Goal: Task Accomplishment & Management: Manage account settings

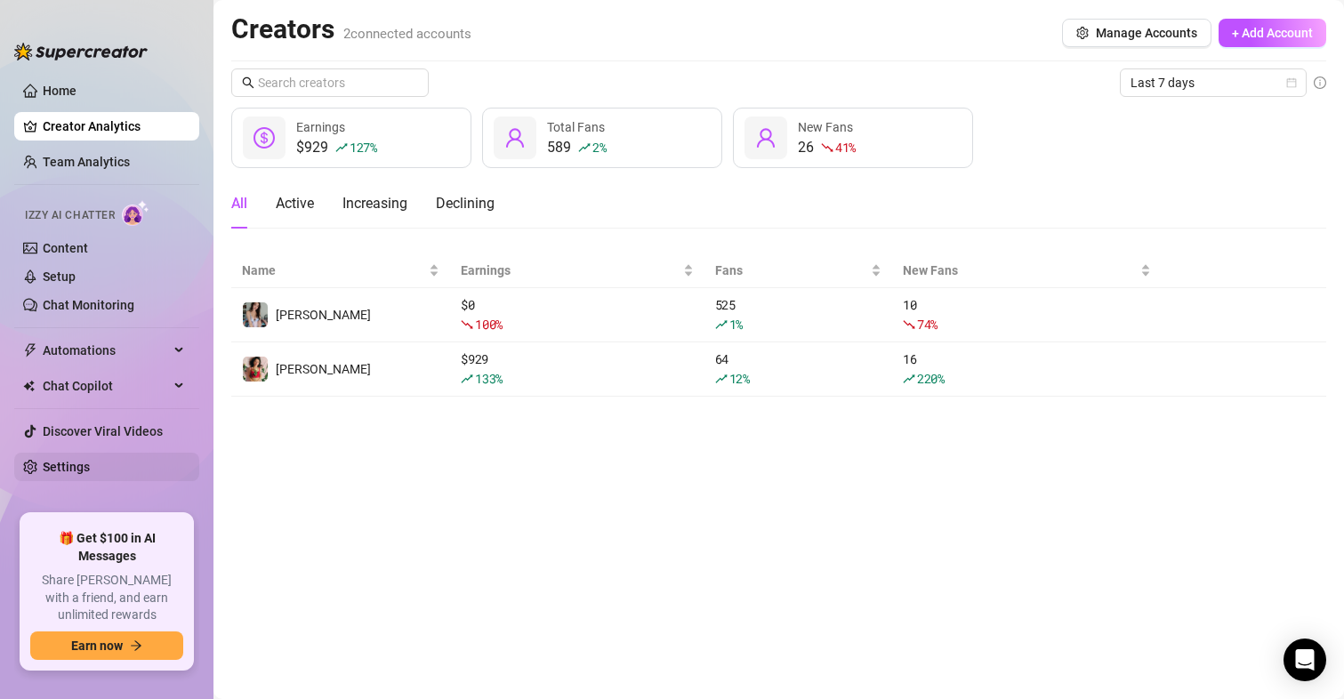
click at [77, 463] on link "Settings" at bounding box center [66, 467] width 47 height 14
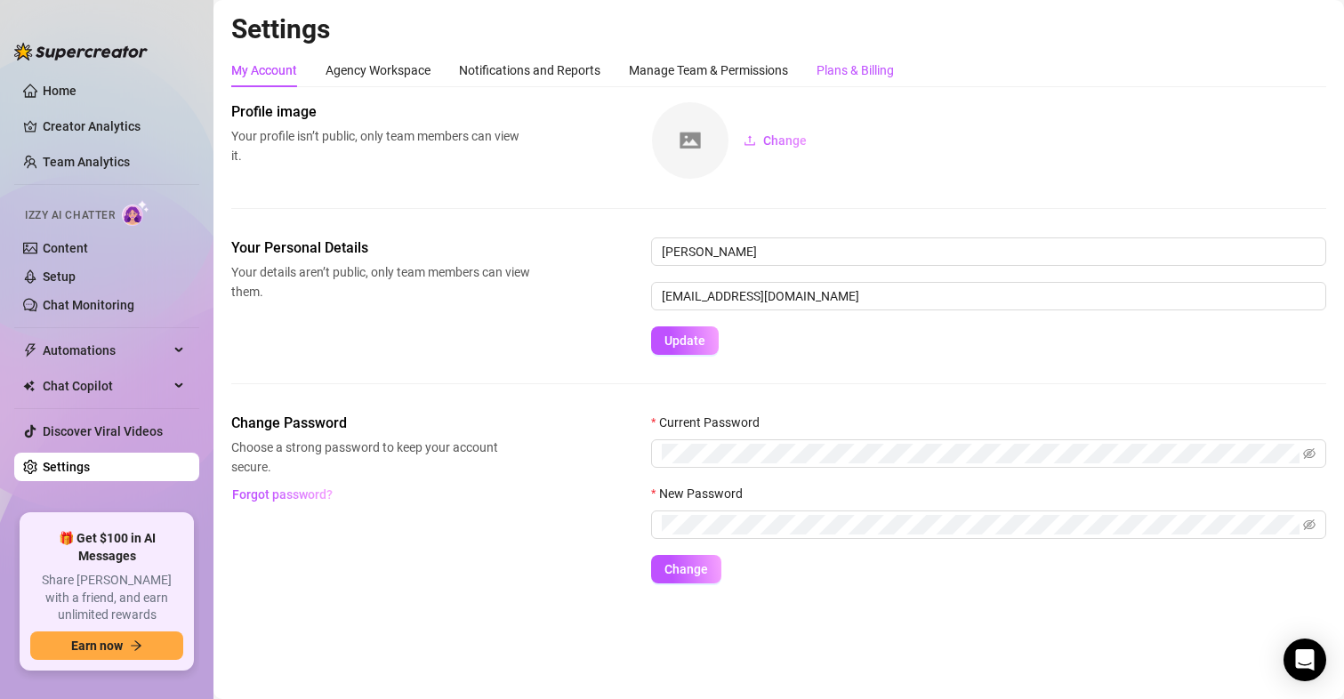
click at [866, 69] on div "Plans & Billing" at bounding box center [855, 71] width 77 height 20
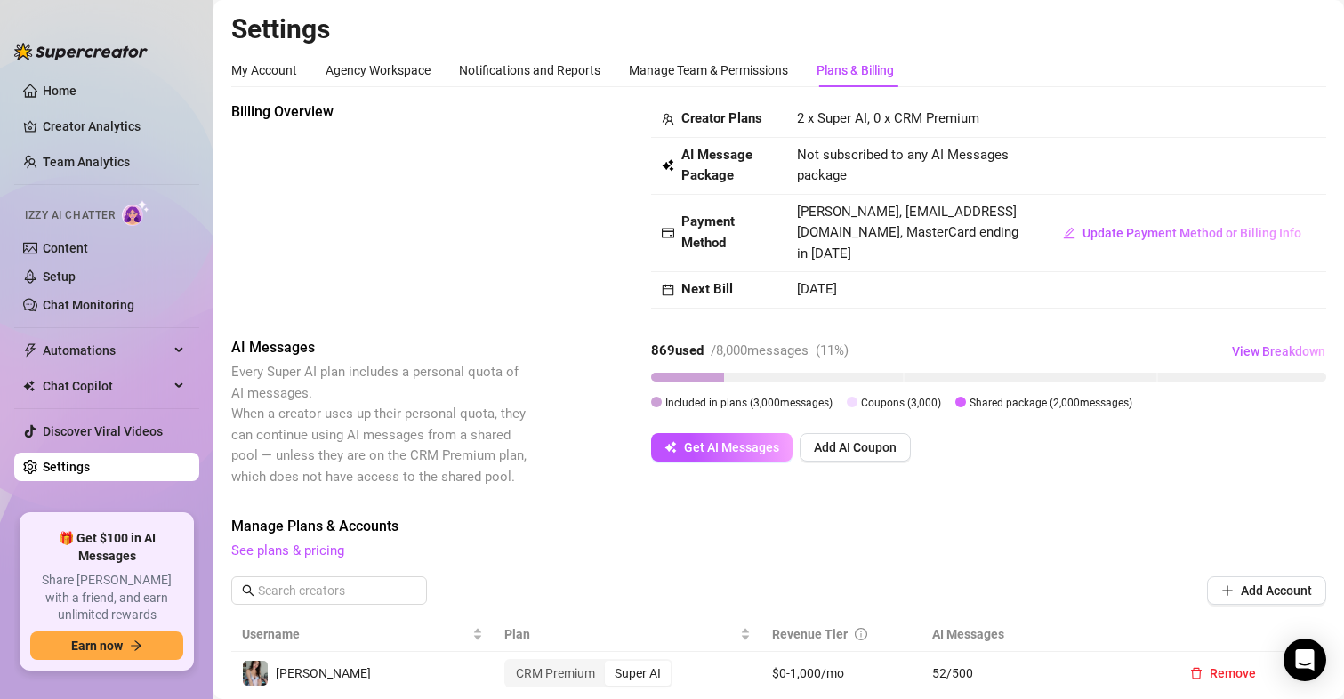
scroll to position [178, 0]
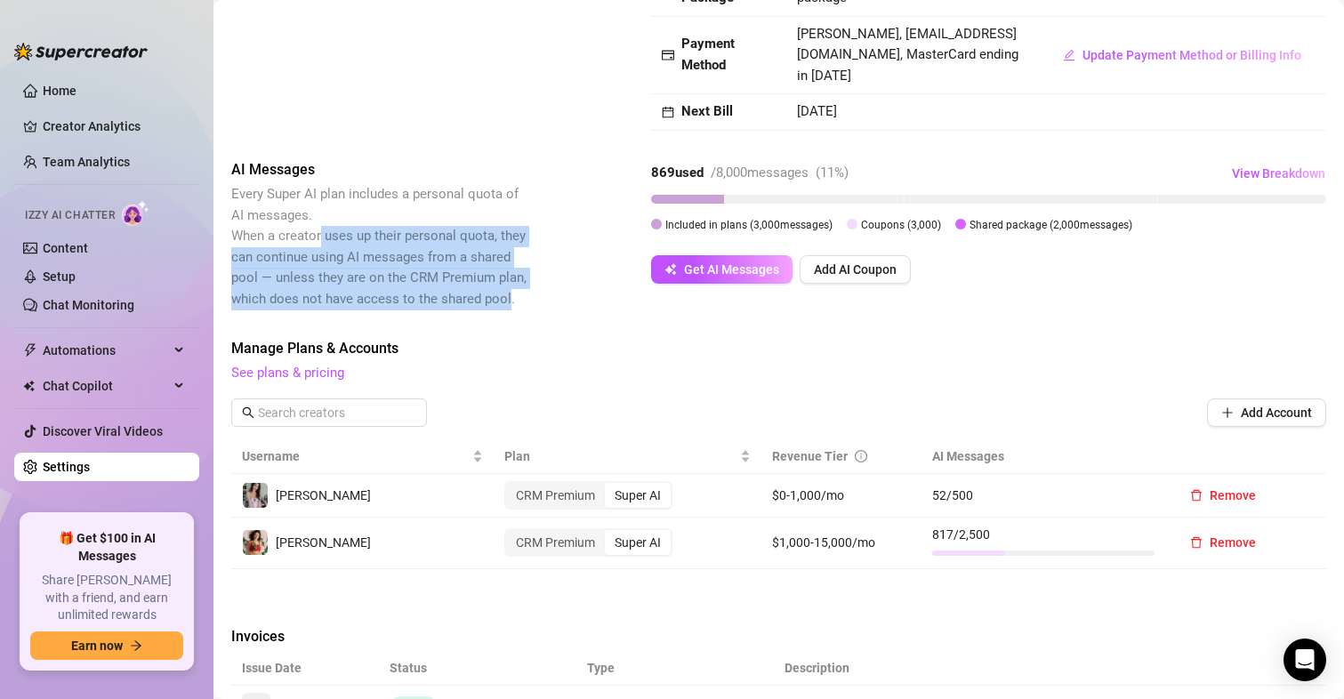
drag, startPoint x: 319, startPoint y: 235, endPoint x: 508, endPoint y: 296, distance: 198.4
click at [508, 296] on span "Every Super AI plan includes a personal quota of AI messages. When a creator us…" at bounding box center [378, 246] width 295 height 121
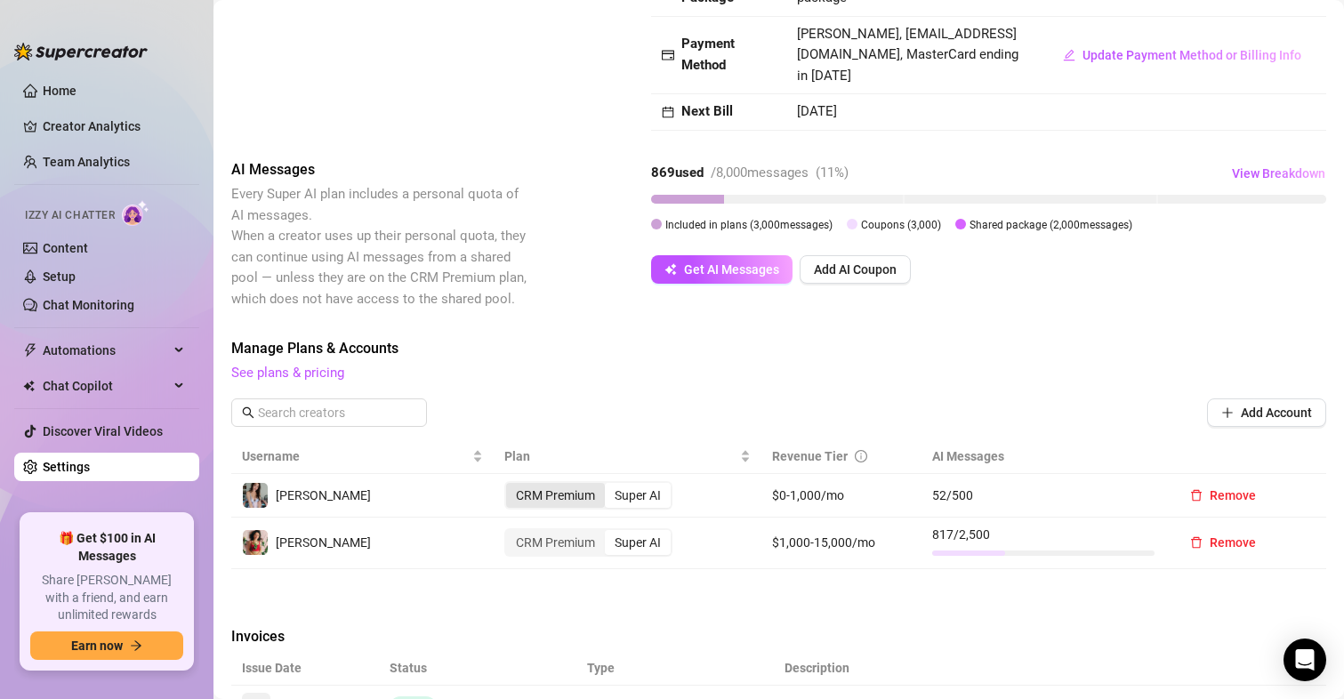
click at [529, 504] on div "CRM Premium" at bounding box center [555, 495] width 99 height 25
click at [511, 486] on input "CRM Premium" at bounding box center [511, 486] width 0 height 0
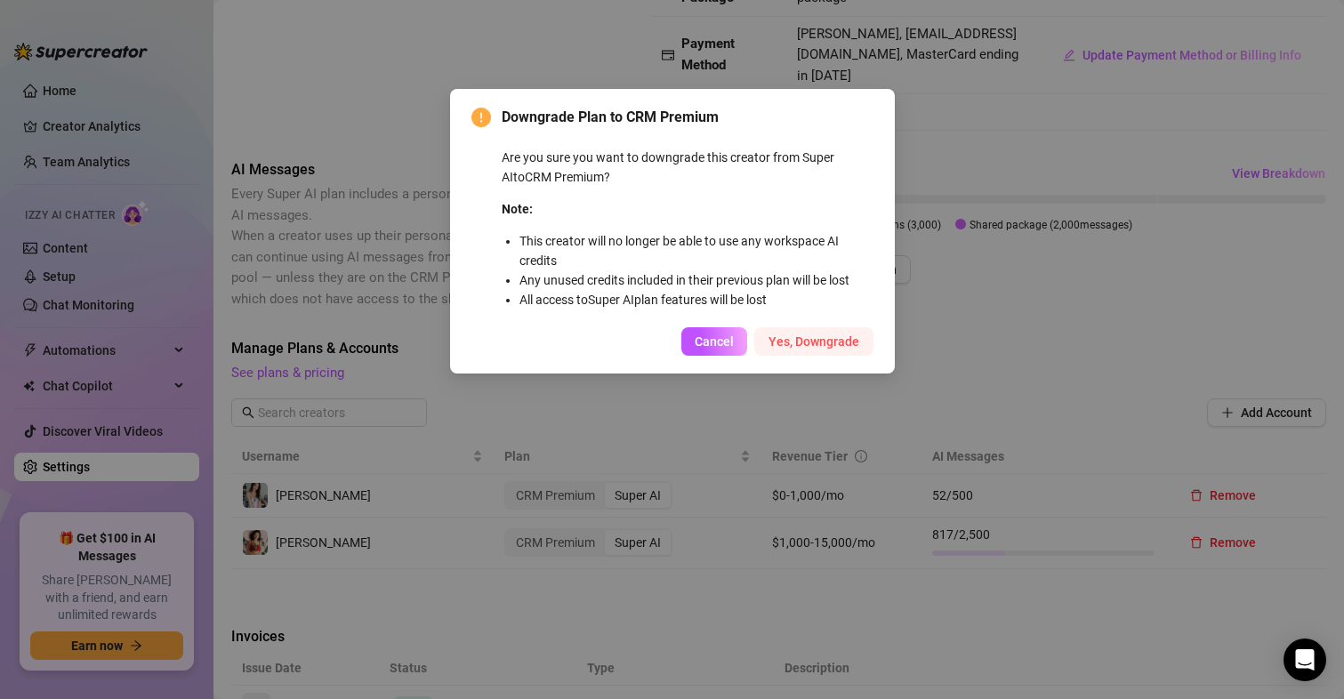
click at [832, 339] on span "Yes, Downgrade" at bounding box center [814, 342] width 91 height 14
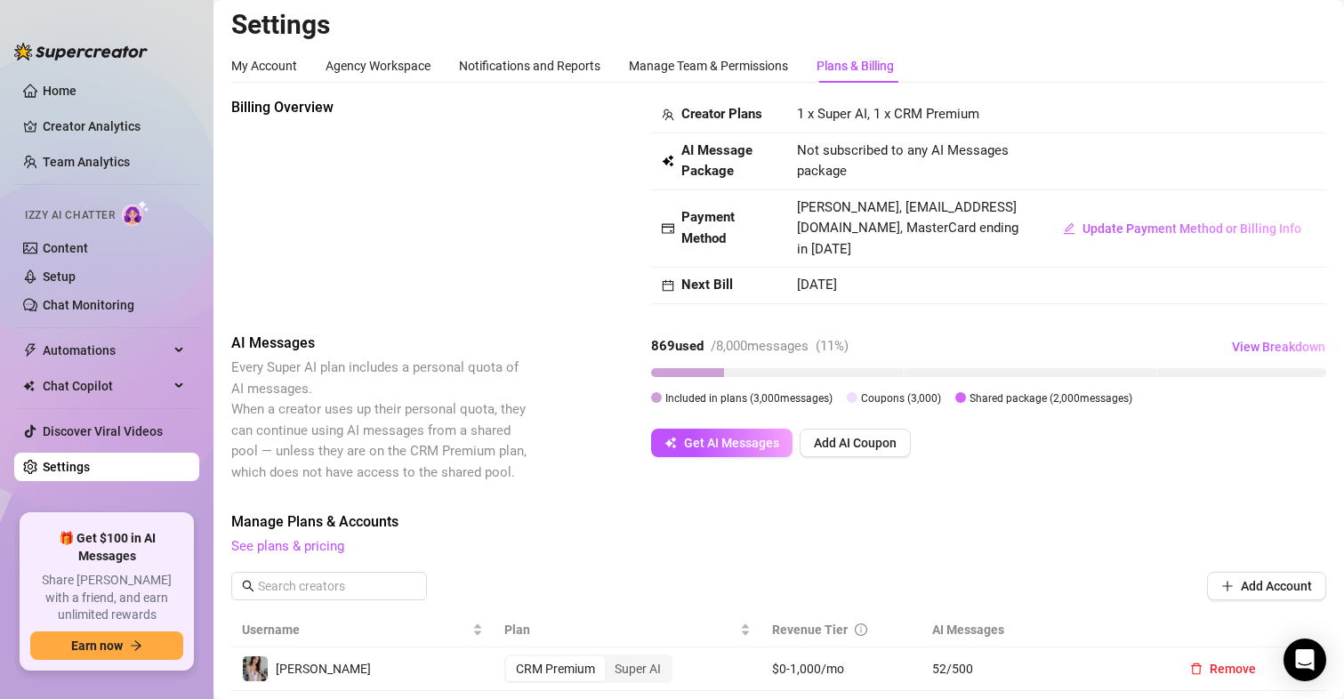
scroll to position [0, 0]
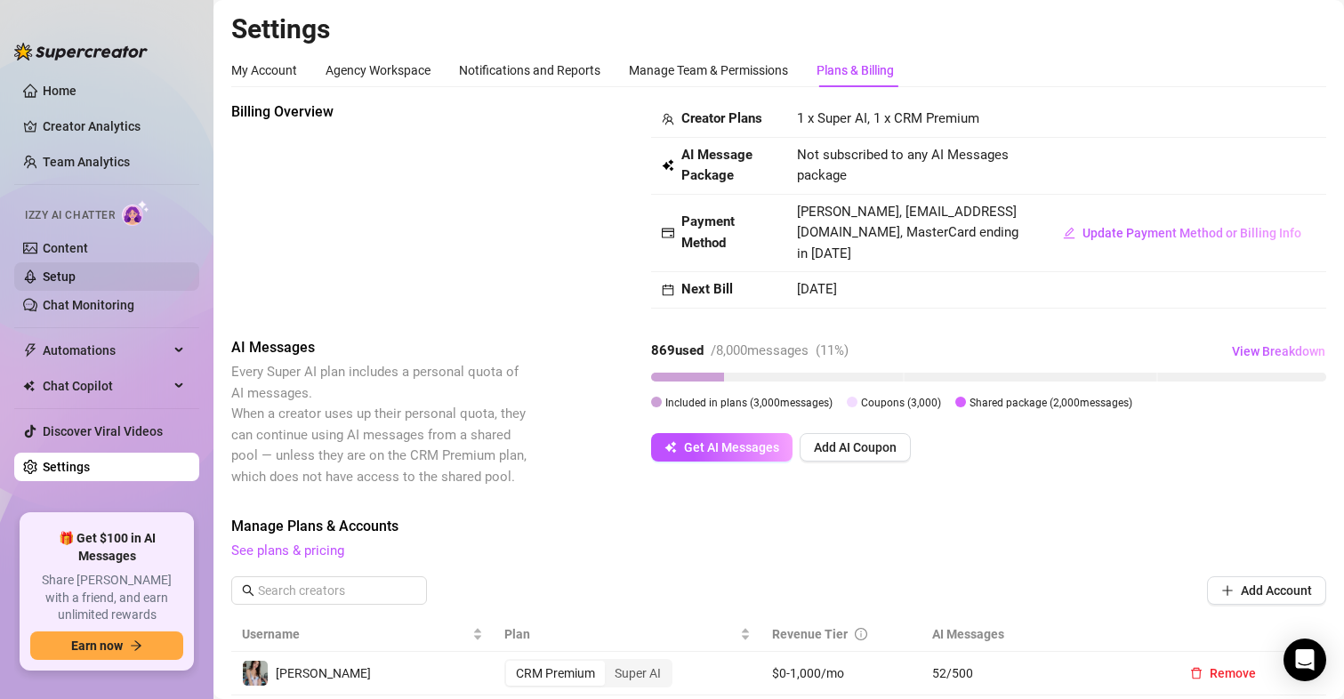
click at [76, 273] on link "Setup" at bounding box center [59, 277] width 33 height 14
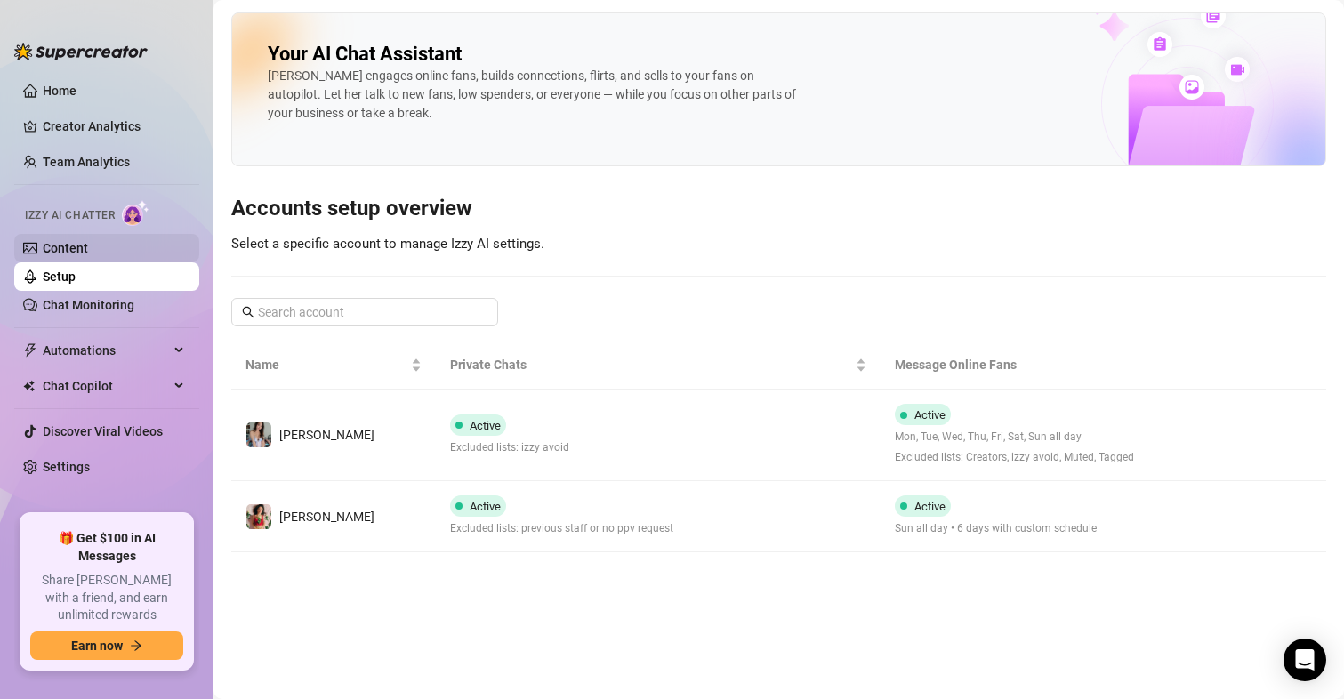
click at [88, 254] on link "Content" at bounding box center [65, 248] width 45 height 14
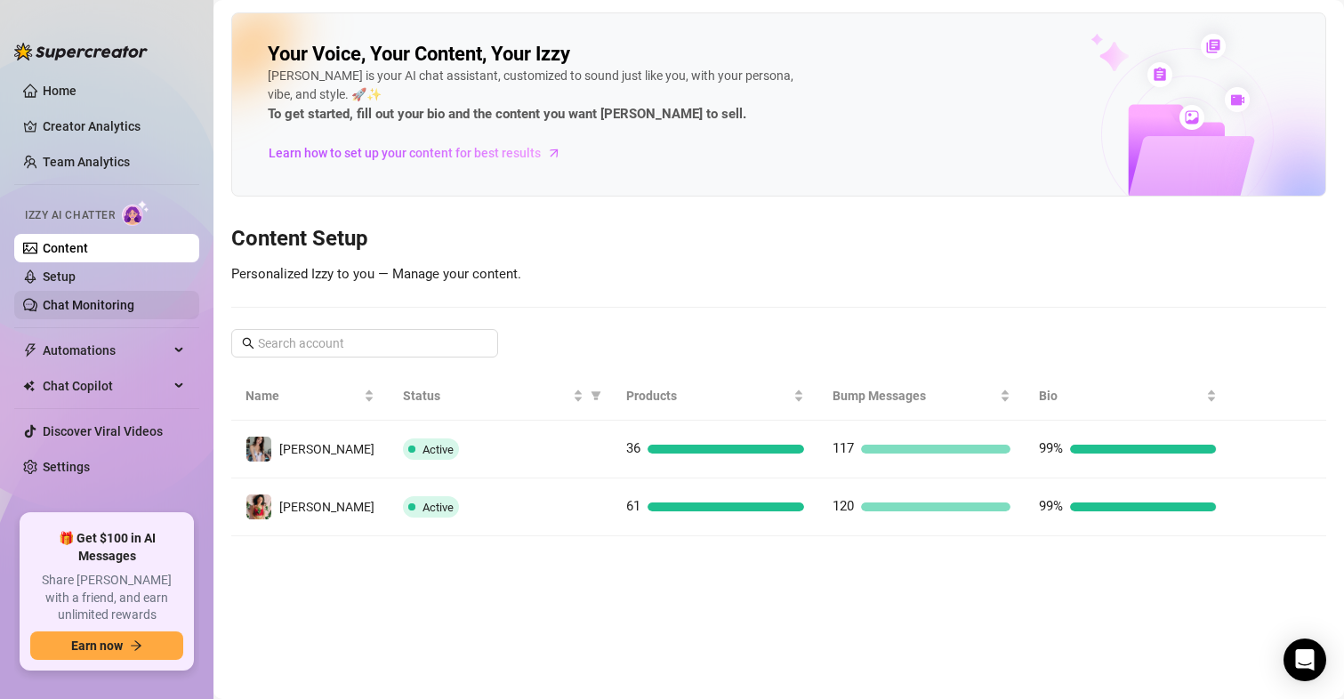
click at [64, 304] on link "Chat Monitoring" at bounding box center [89, 305] width 92 height 14
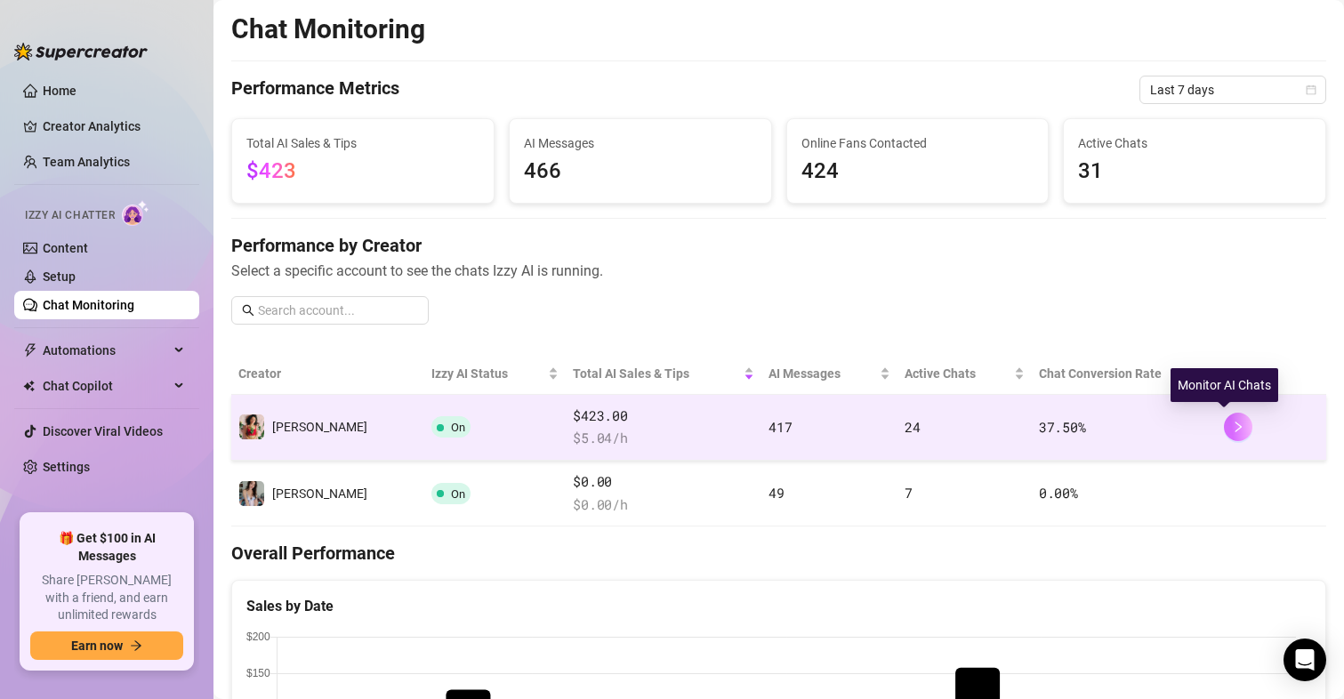
click at [1232, 424] on icon "right" at bounding box center [1238, 427] width 12 height 12
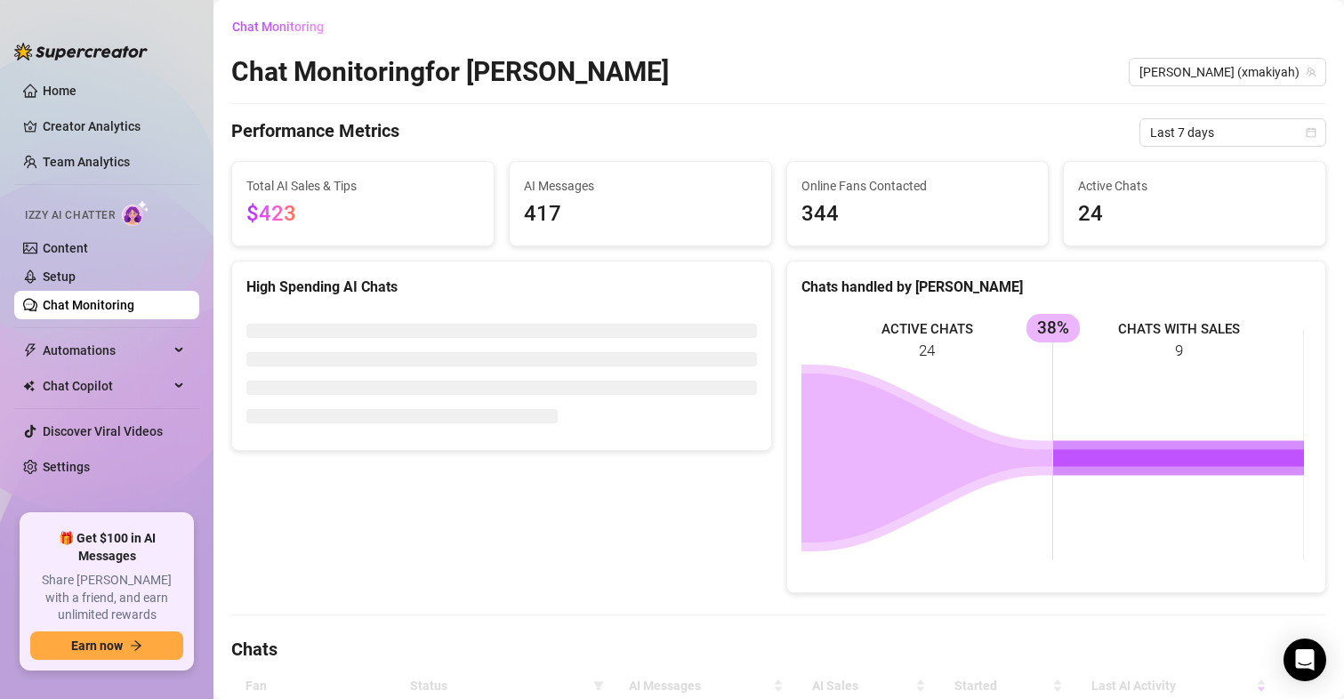
click at [72, 233] on div "Izzy AI Chatter" at bounding box center [105, 213] width 189 height 40
click at [82, 250] on link "Content" at bounding box center [65, 248] width 45 height 14
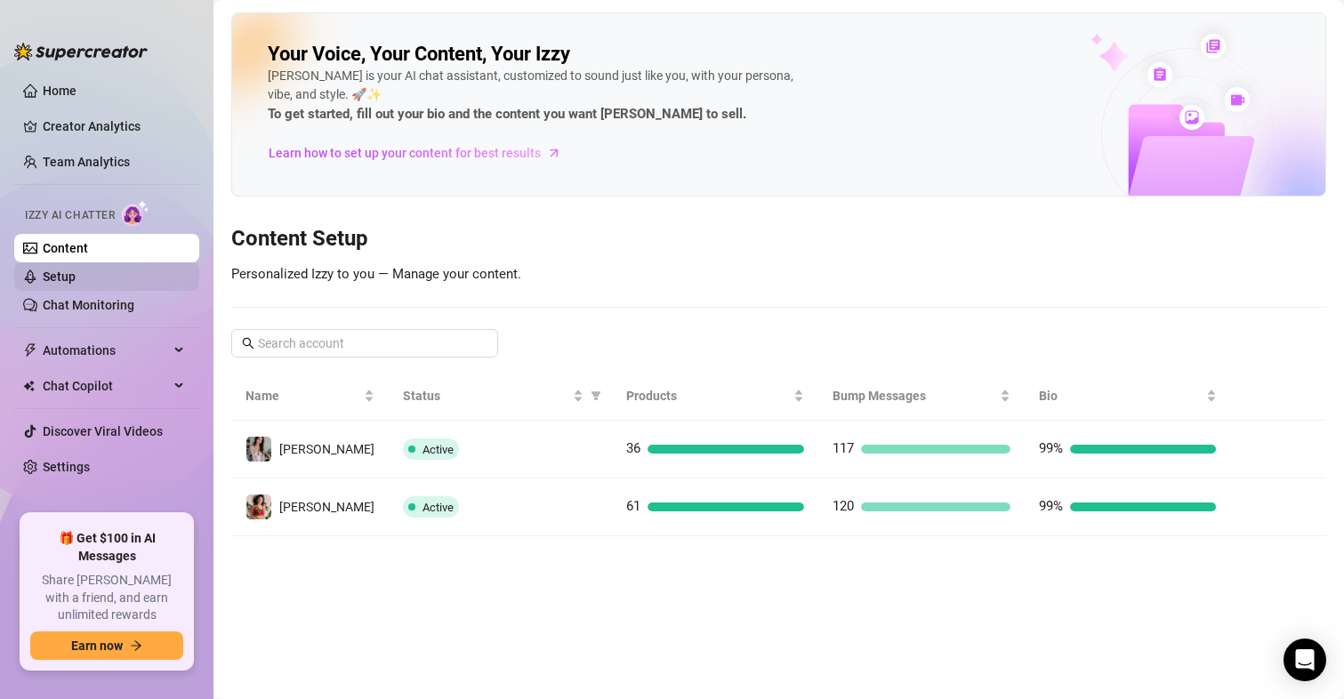
click at [76, 278] on link "Setup" at bounding box center [59, 277] width 33 height 14
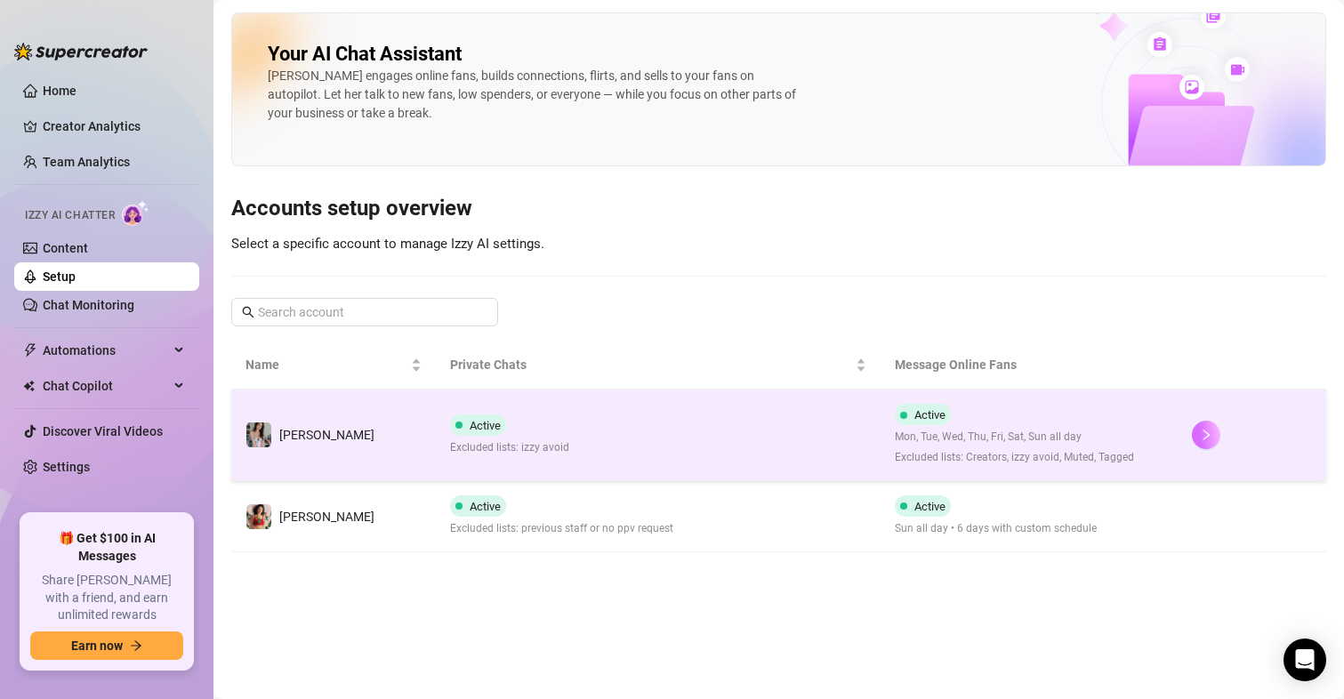
click at [1207, 434] on icon "right" at bounding box center [1206, 435] width 12 height 12
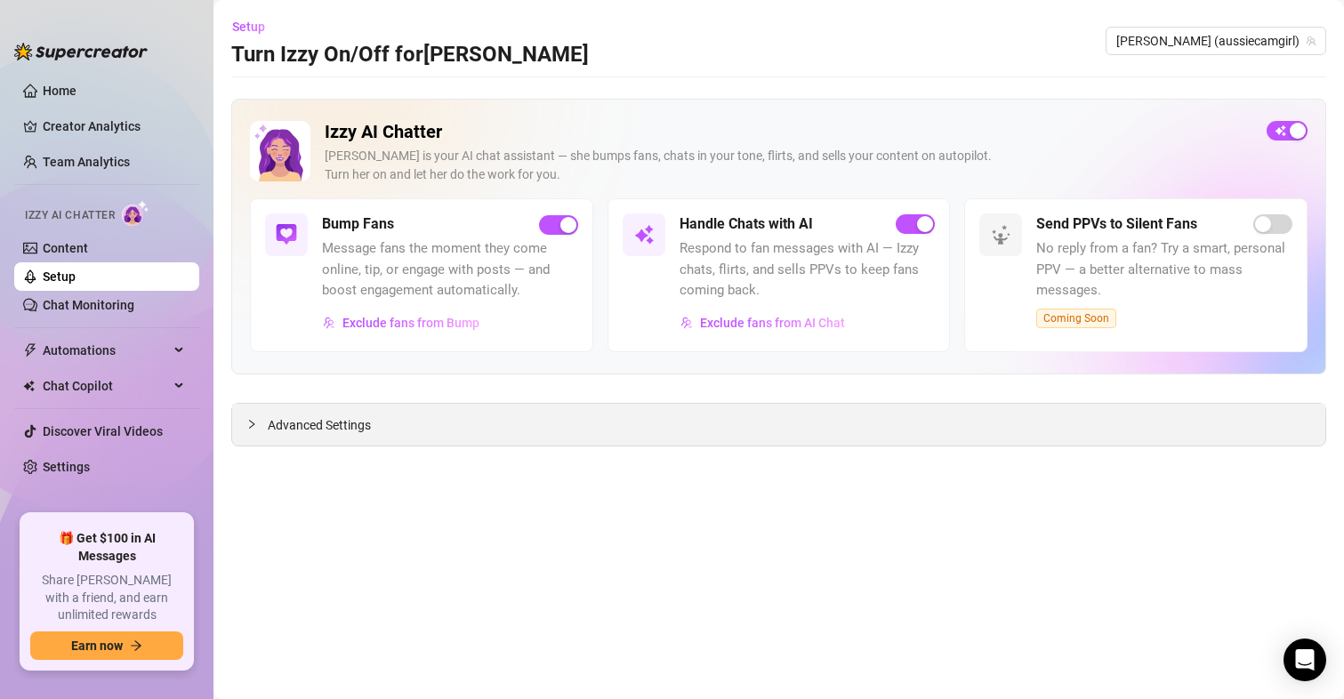
click at [324, 427] on span "Advanced Settings" at bounding box center [319, 425] width 103 height 20
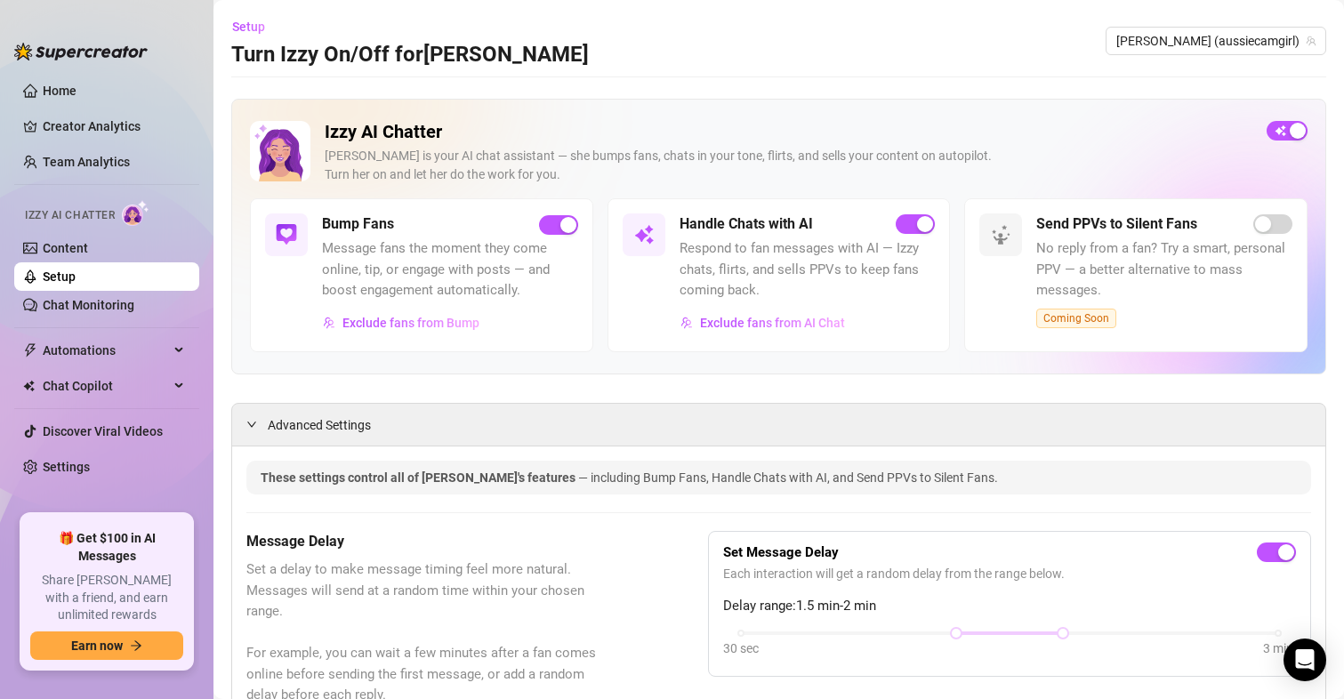
scroll to position [89, 0]
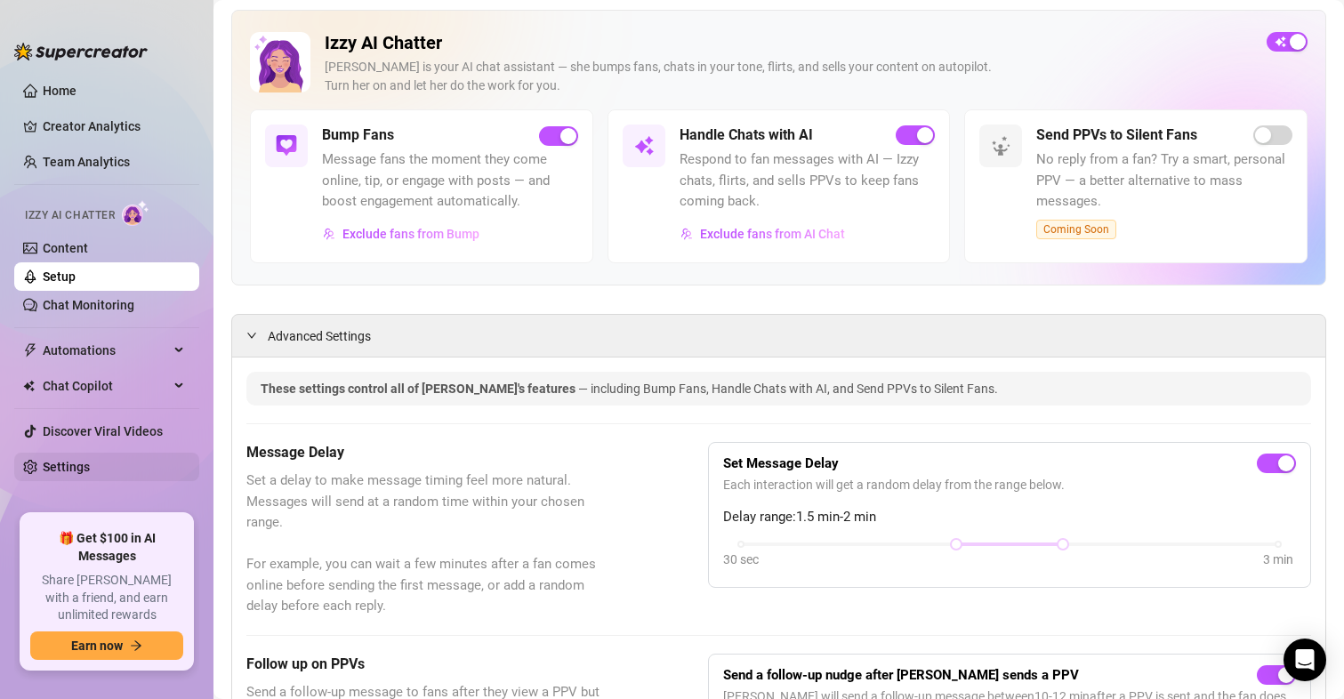
click at [77, 460] on link "Settings" at bounding box center [66, 467] width 47 height 14
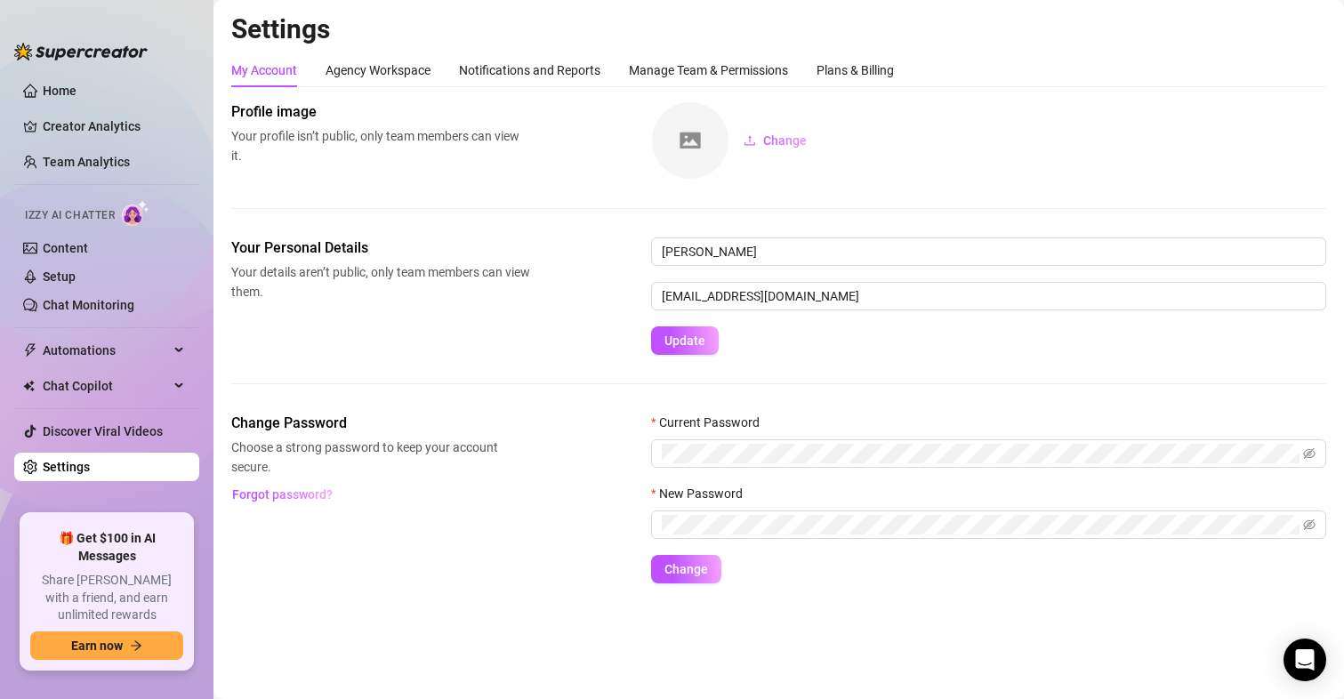
click at [913, 61] on div "My Account Agency Workspace Notifications and Reports Manage Team & Permissions…" at bounding box center [778, 70] width 1095 height 34
click at [875, 71] on div "Plans & Billing" at bounding box center [855, 71] width 77 height 20
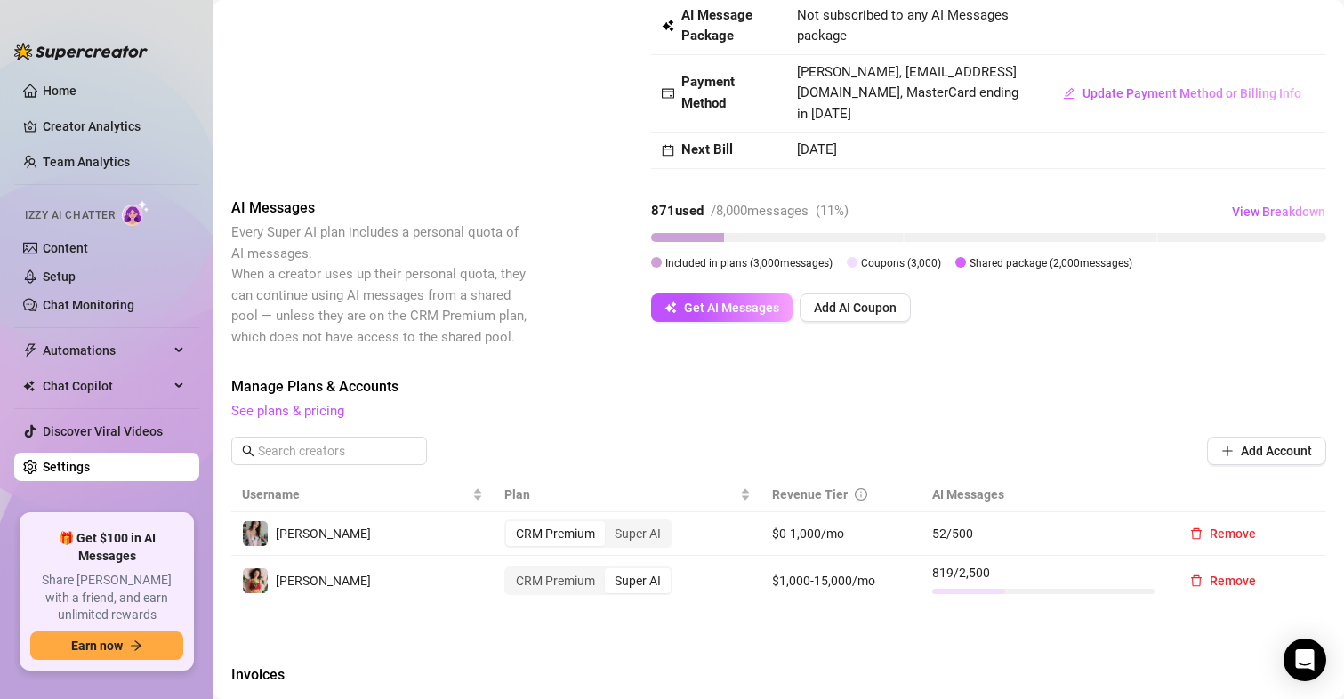
scroll to position [534, 0]
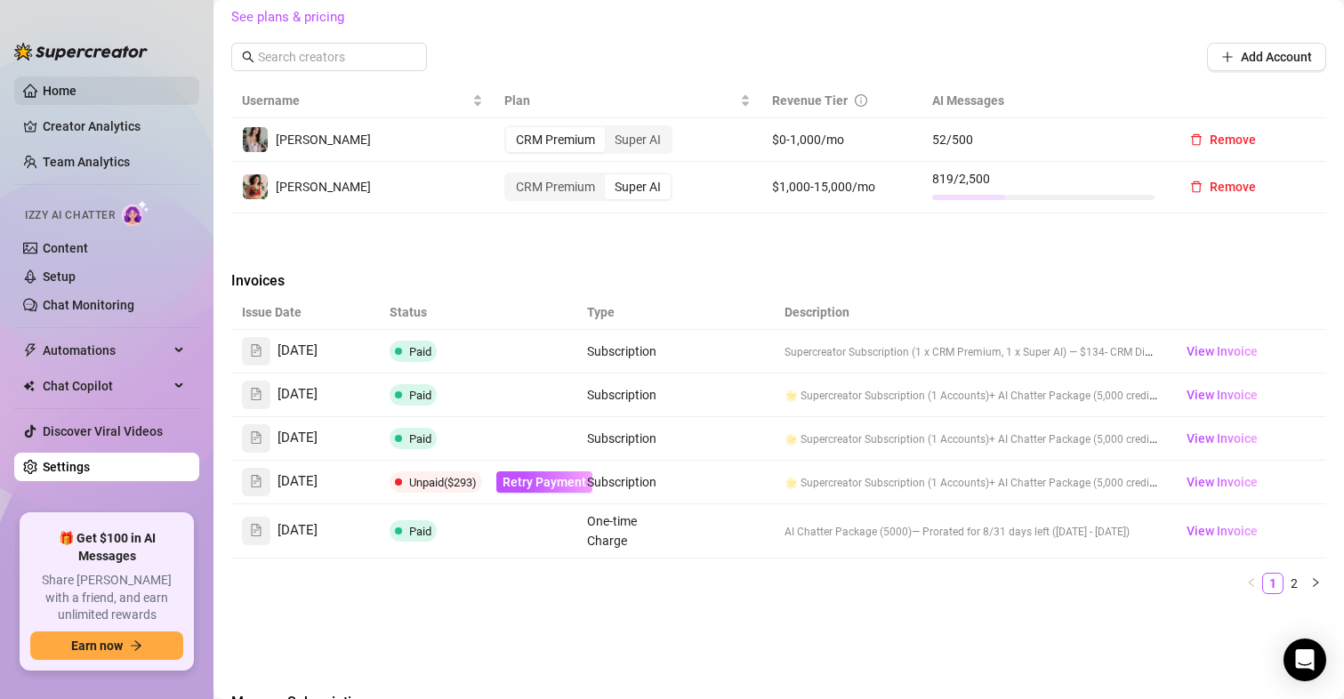
click at [77, 91] on link "Home" at bounding box center [60, 91] width 34 height 14
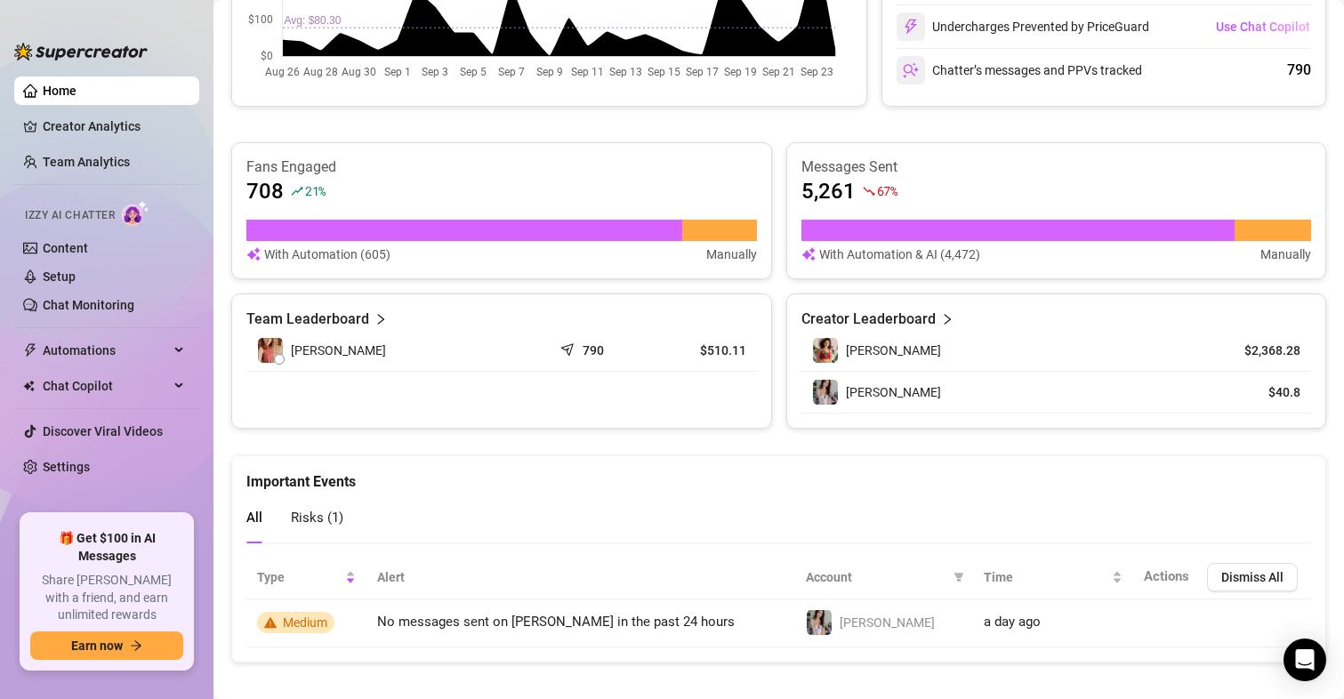
scroll to position [534, 0]
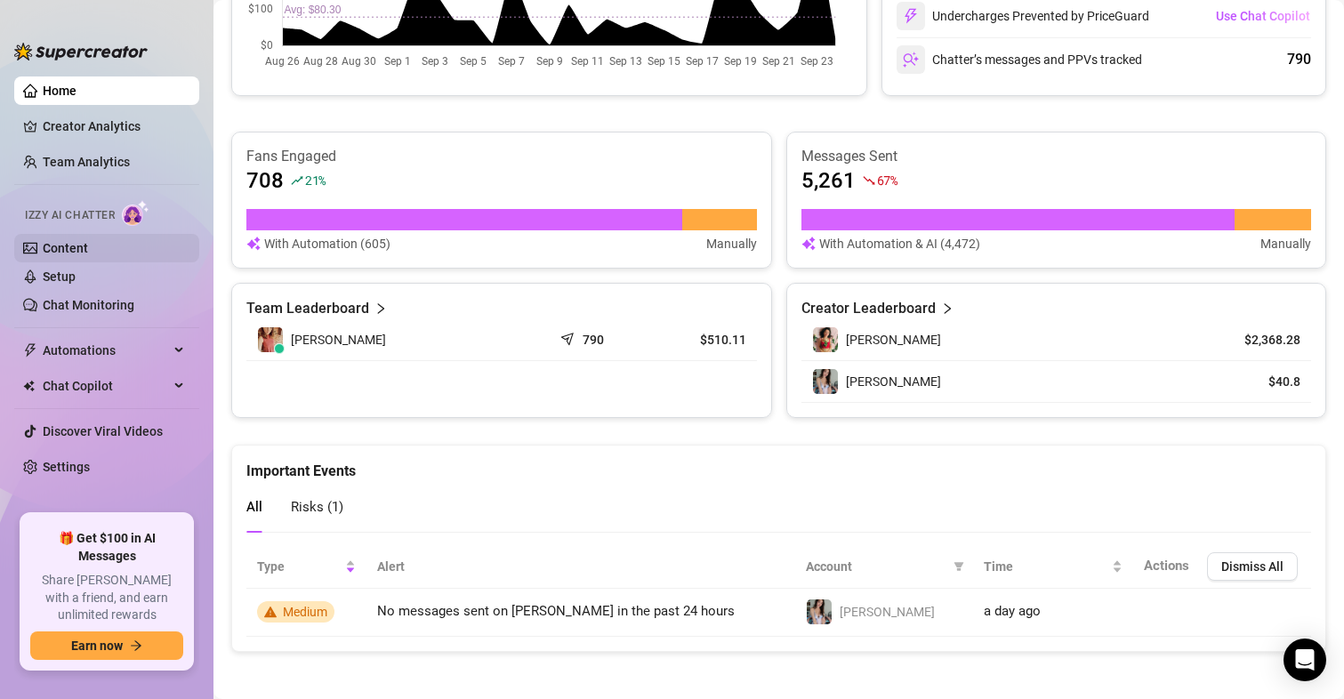
click at [55, 250] on link "Content" at bounding box center [65, 248] width 45 height 14
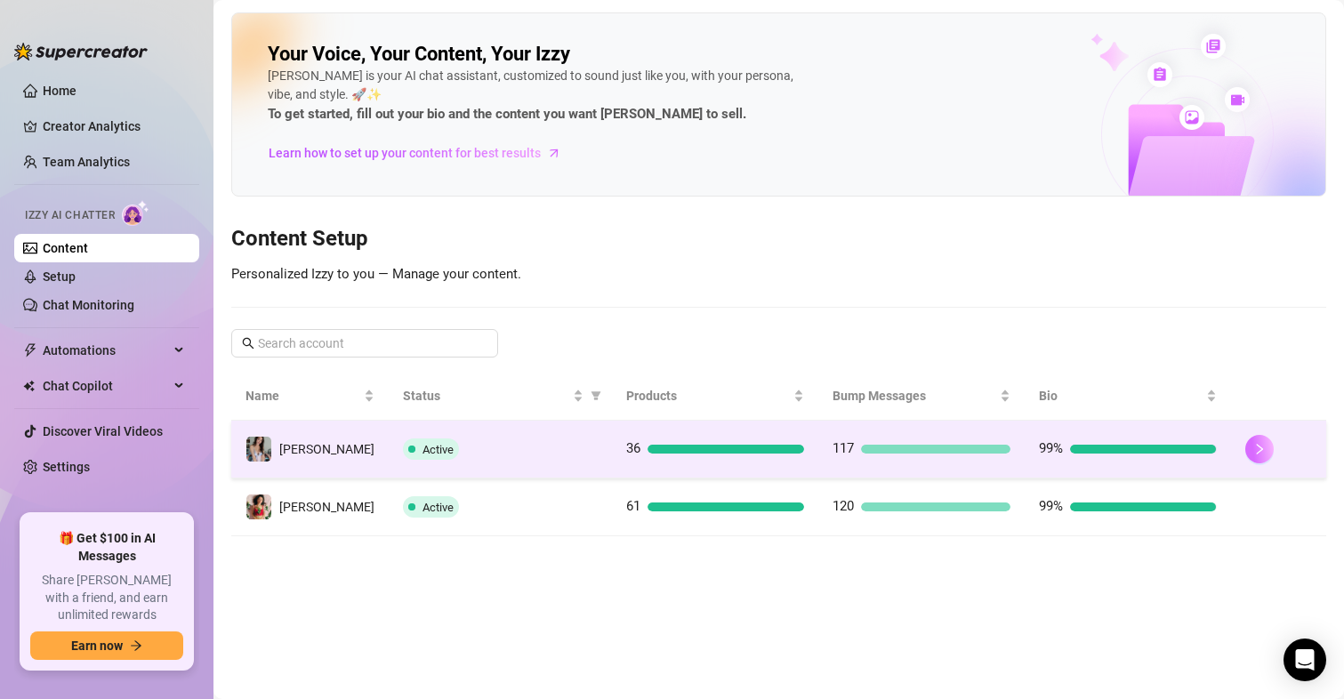
click at [1254, 450] on icon "right" at bounding box center [1260, 449] width 12 height 12
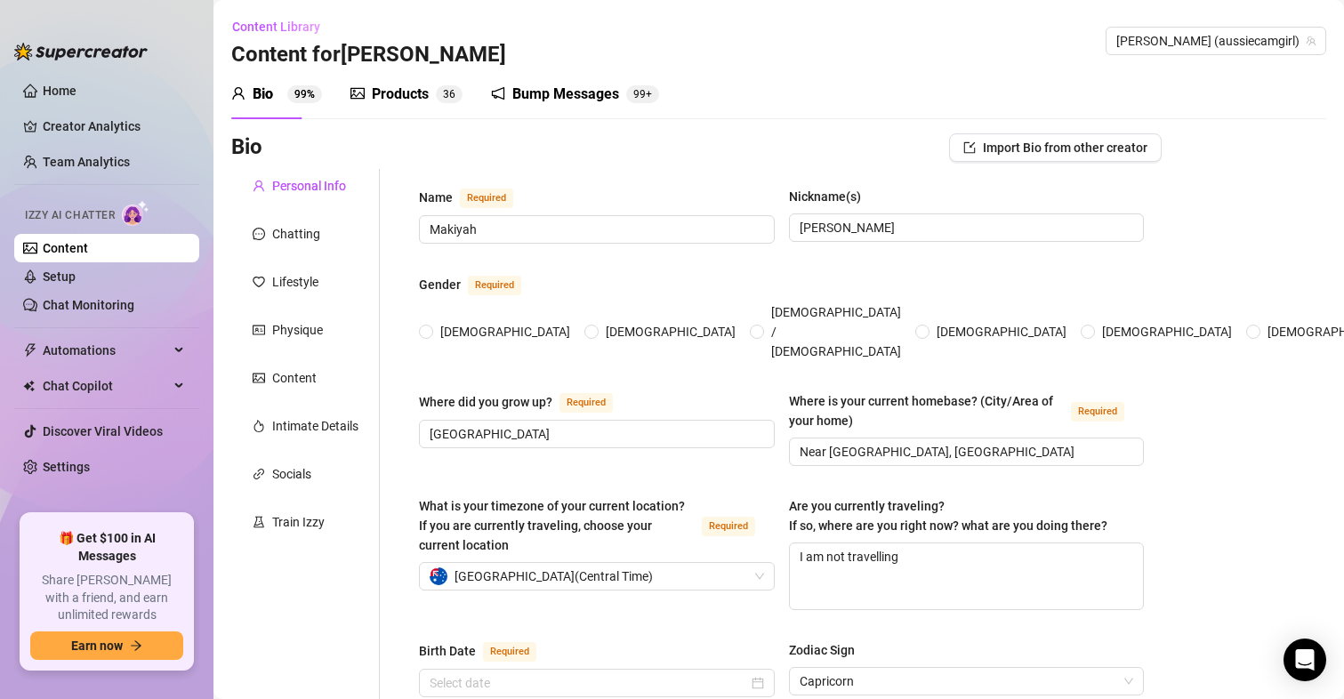
radio input "true"
type input "[DATE]"
click at [69, 274] on link "Setup" at bounding box center [59, 277] width 33 height 14
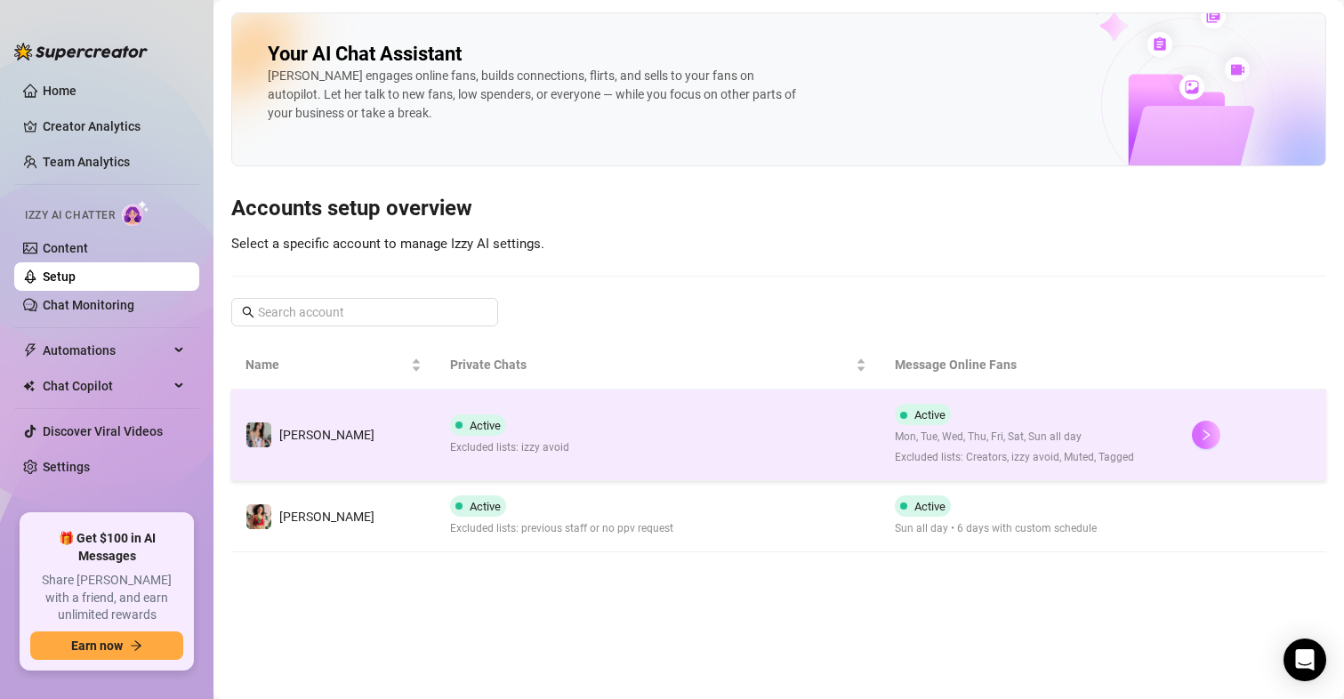
click at [1215, 428] on button "button" at bounding box center [1206, 435] width 28 height 28
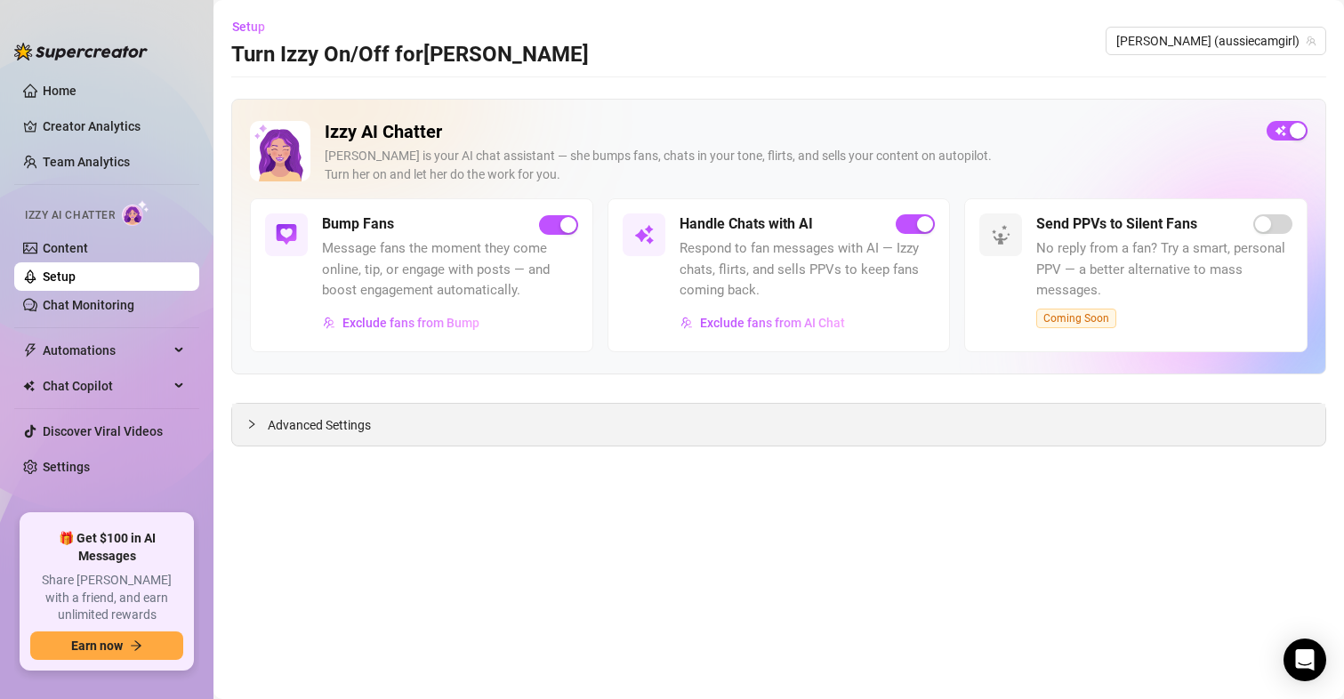
click at [343, 427] on span "Advanced Settings" at bounding box center [319, 425] width 103 height 20
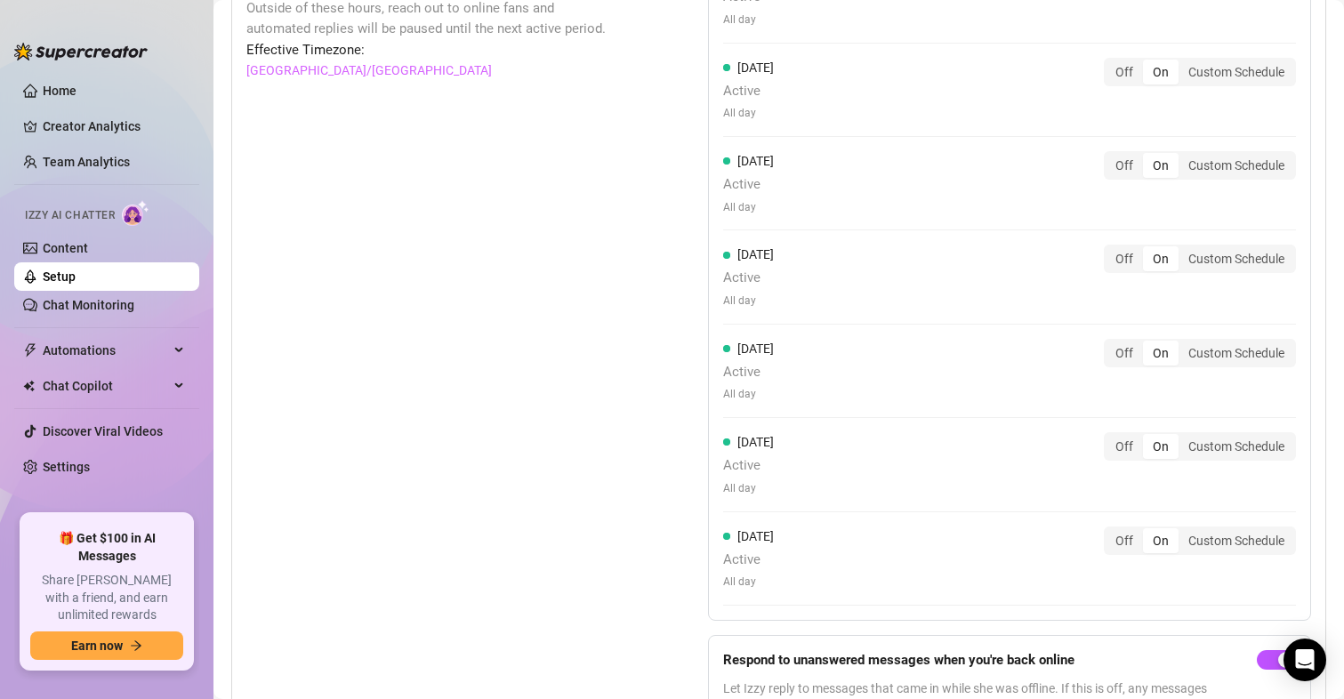
scroll to position [1727, 0]
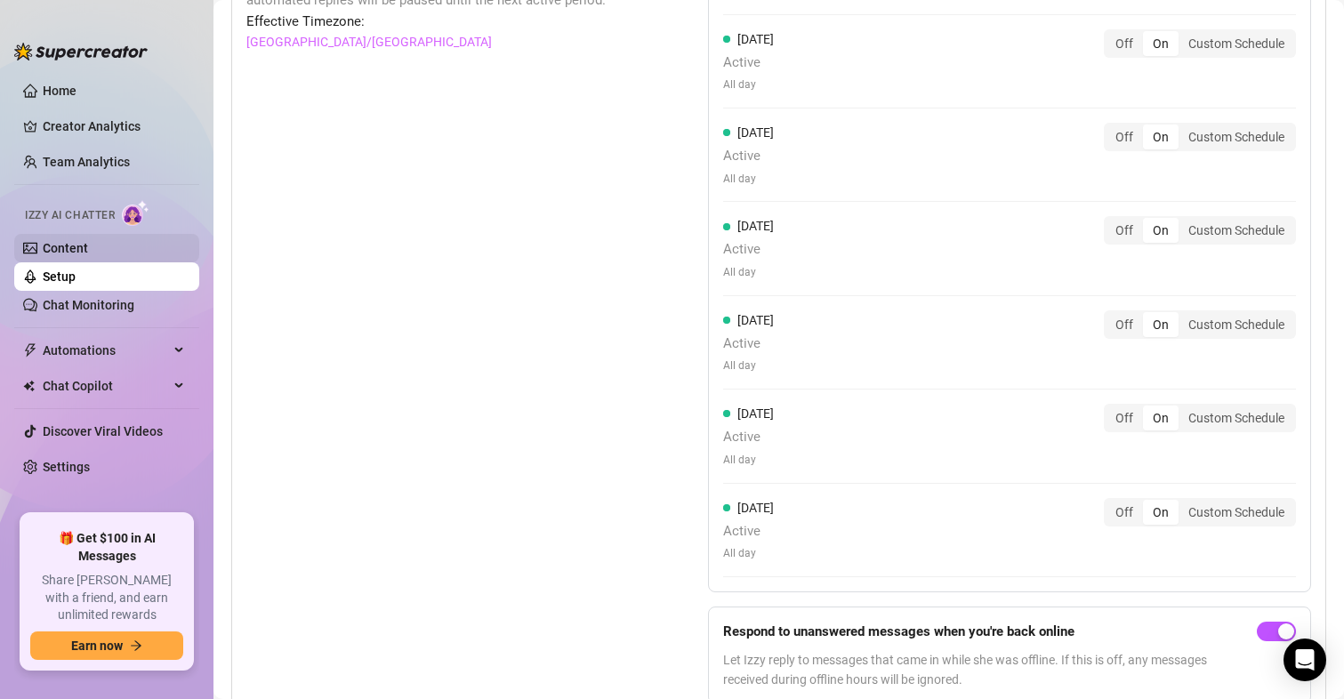
click at [82, 248] on link "Content" at bounding box center [65, 248] width 45 height 14
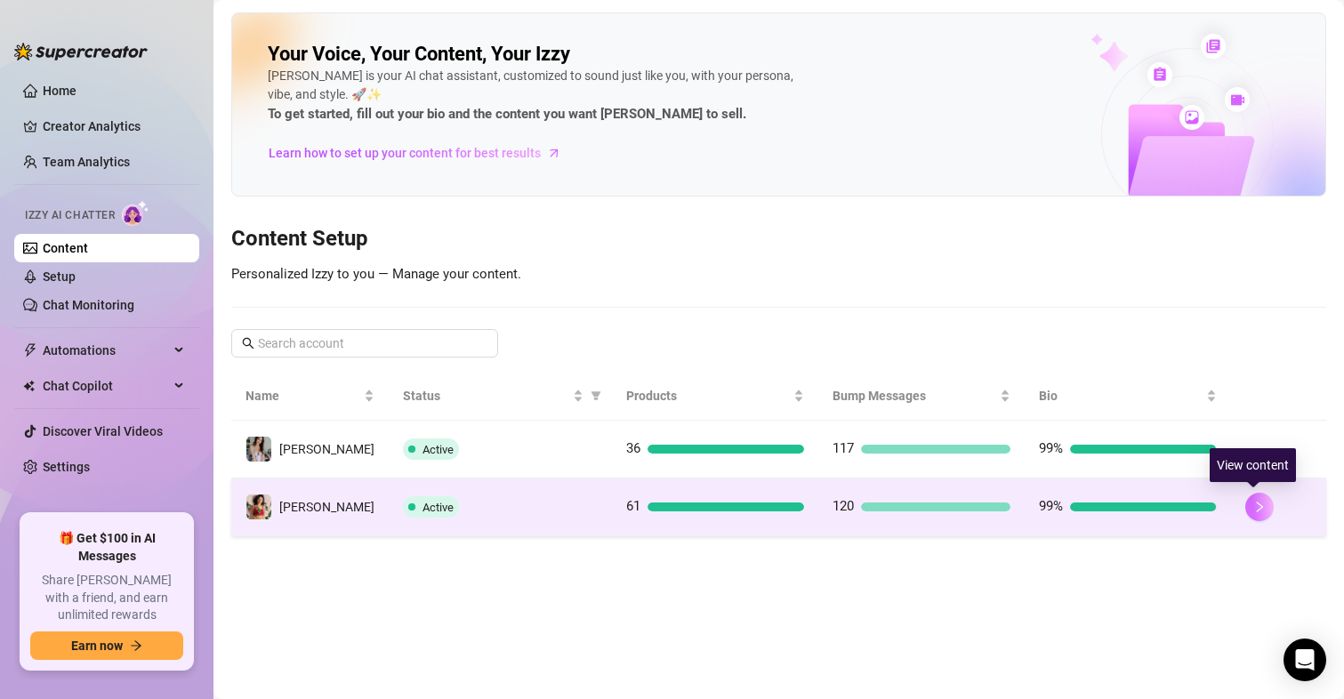
click at [1257, 505] on icon "right" at bounding box center [1260, 507] width 12 height 12
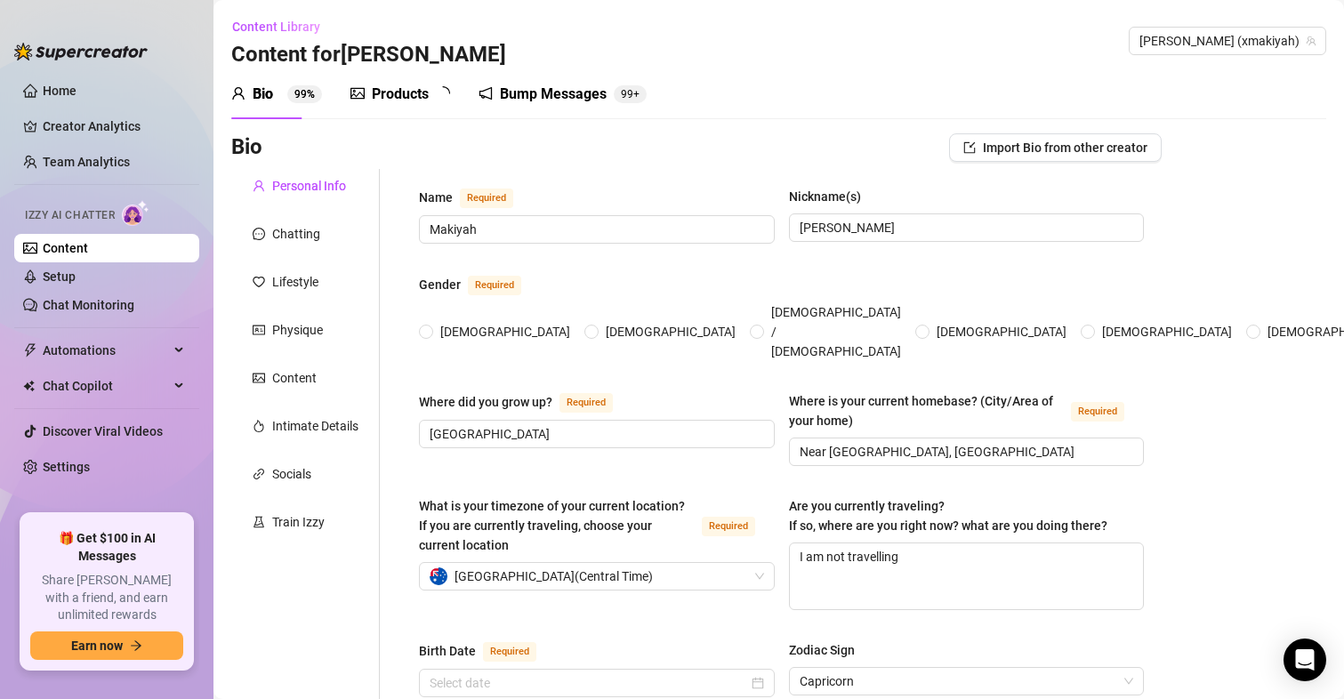
radio input "true"
type input "[DATE]"
click at [58, 270] on link "Setup" at bounding box center [59, 277] width 33 height 14
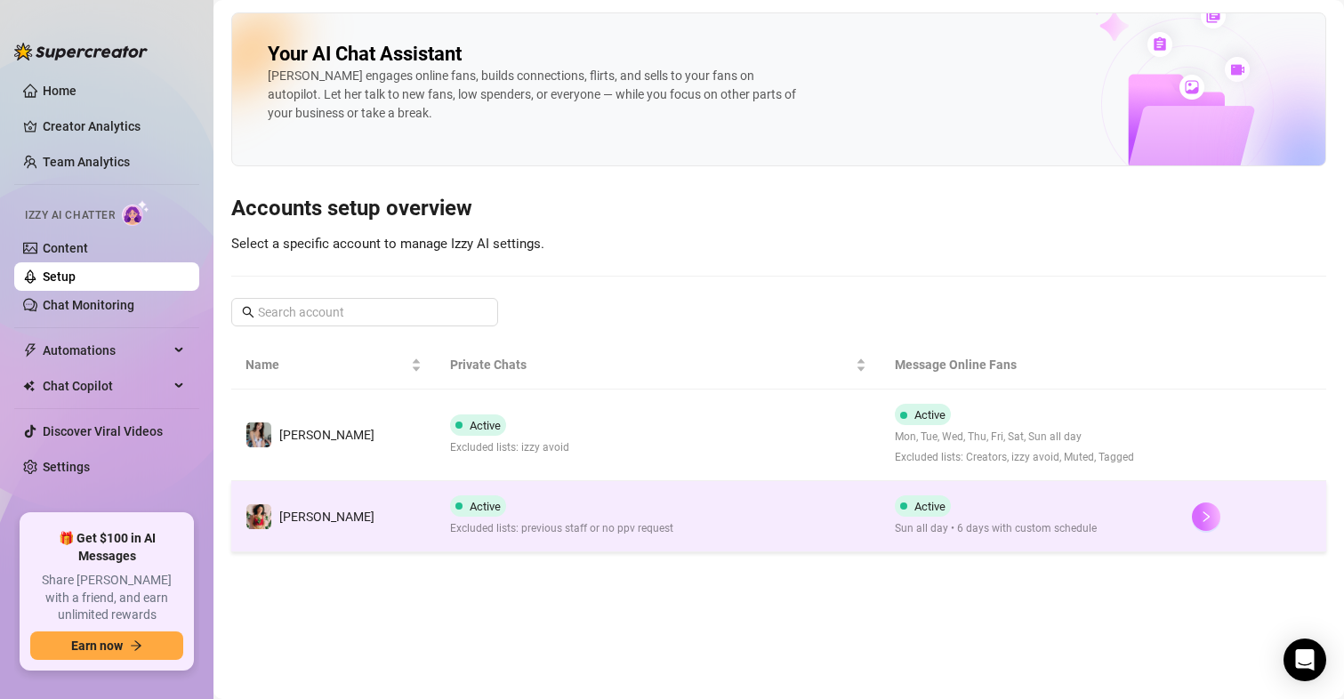
click at [1195, 511] on button "button" at bounding box center [1206, 517] width 28 height 28
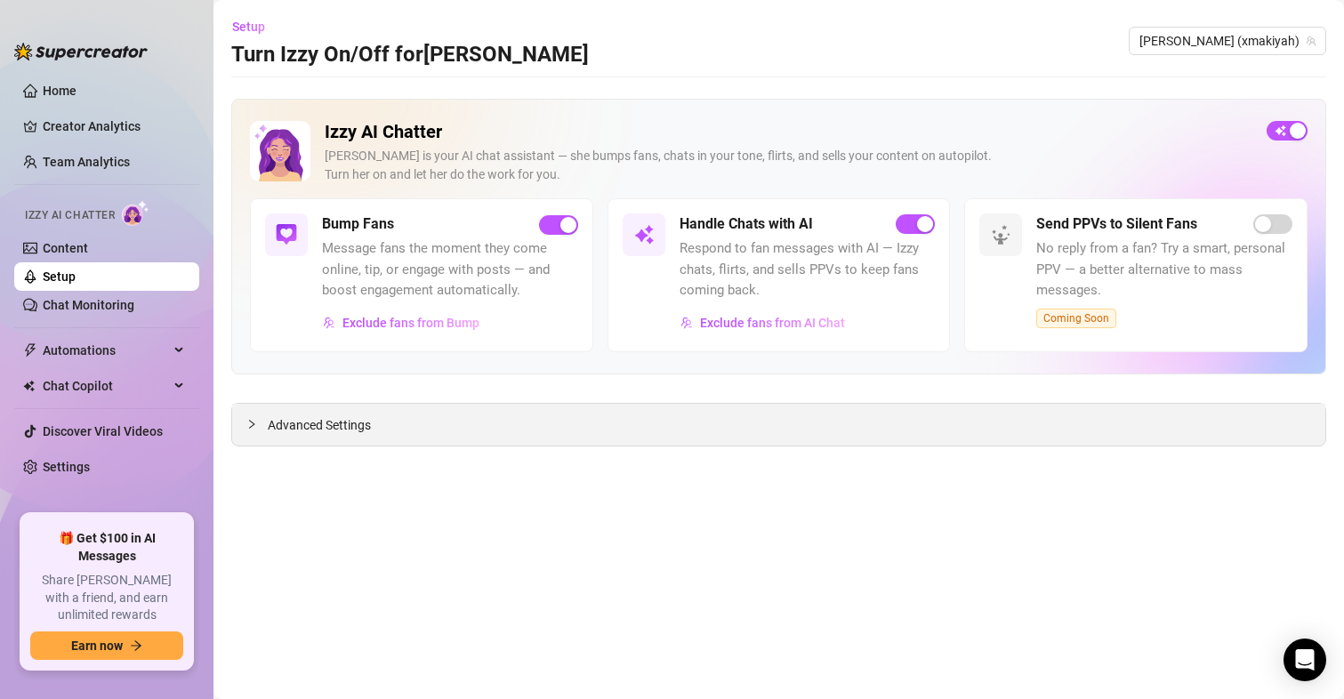
click at [321, 411] on div "Advanced Settings" at bounding box center [778, 425] width 1093 height 42
click at [314, 434] on span "Advanced Settings" at bounding box center [319, 425] width 103 height 20
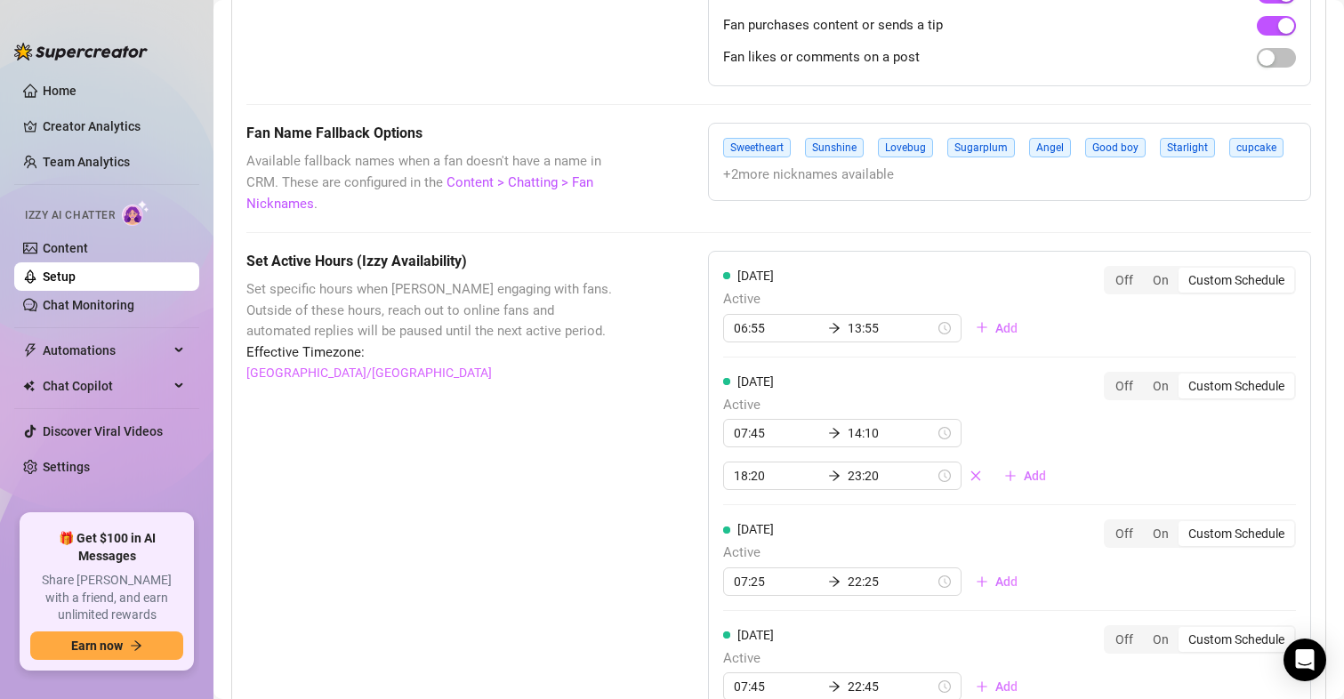
scroll to position [1424, 0]
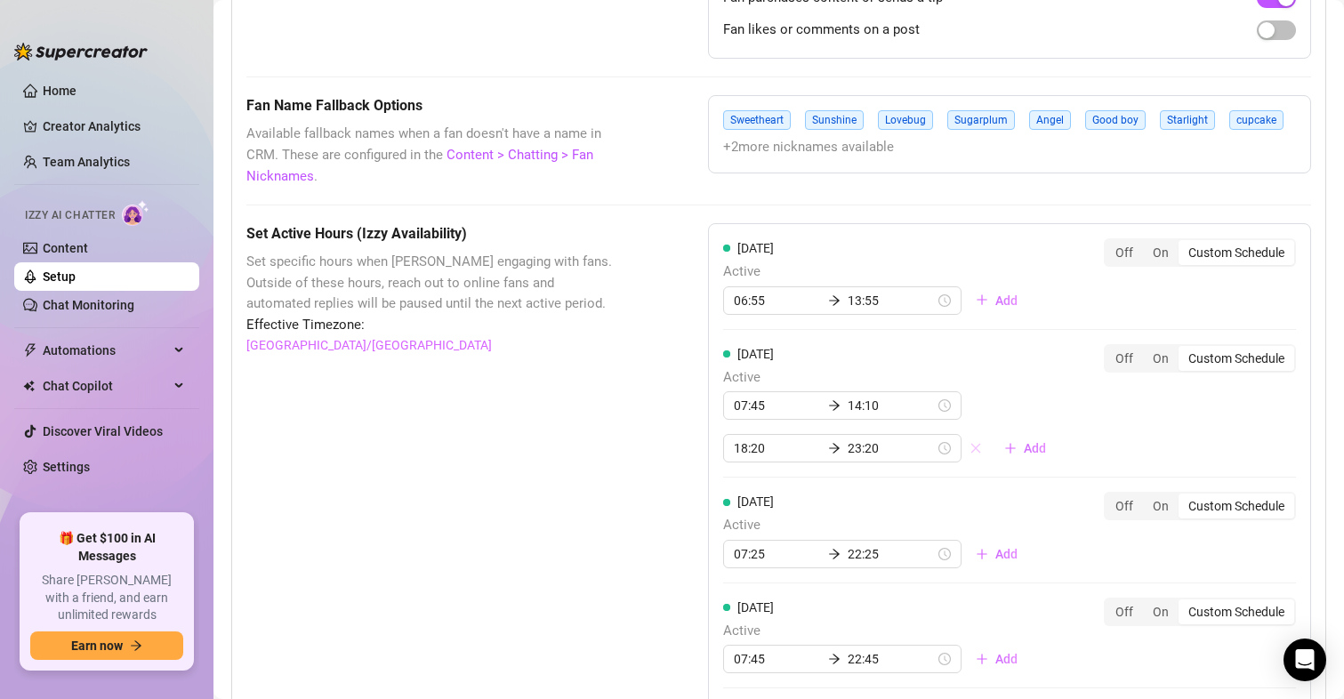
click at [970, 451] on icon "close" at bounding box center [976, 448] width 12 height 12
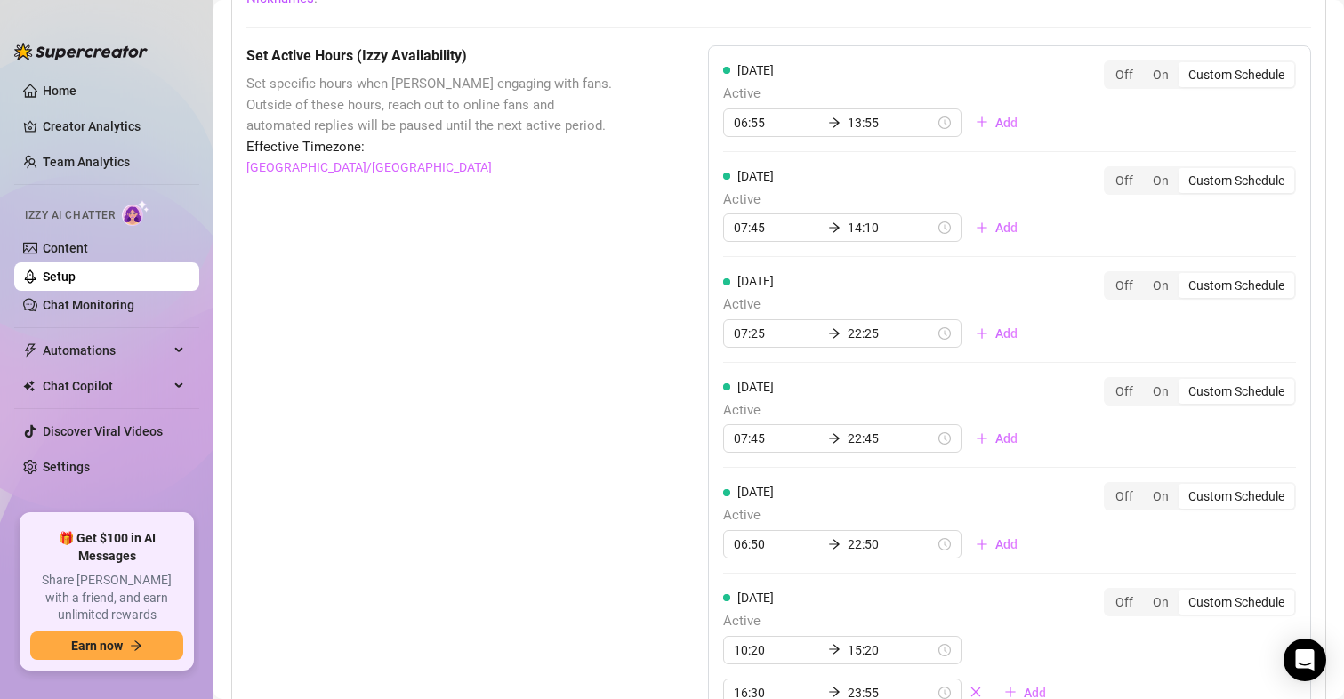
scroll to position [1779, 0]
